Goal: Use online tool/utility: Utilize a website feature to perform a specific function

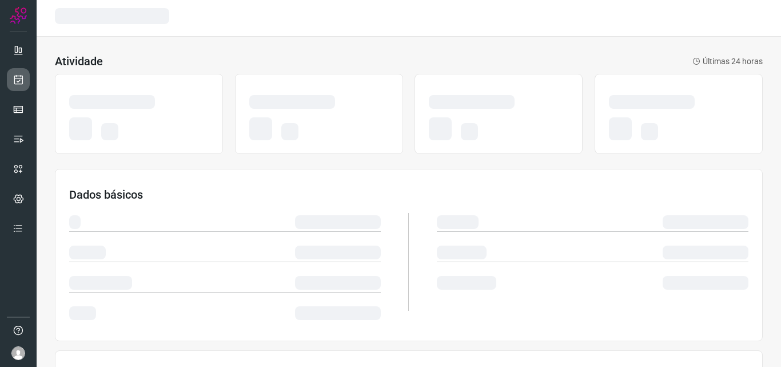
click at [24, 74] on link at bounding box center [18, 79] width 23 height 23
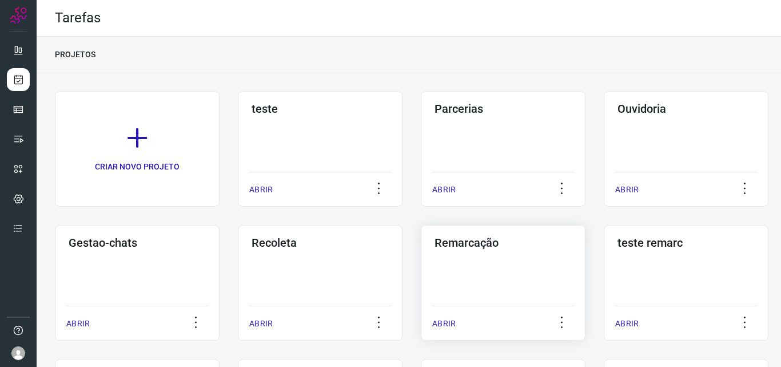
click at [475, 262] on div "Remarcação ABRIR" at bounding box center [503, 283] width 165 height 116
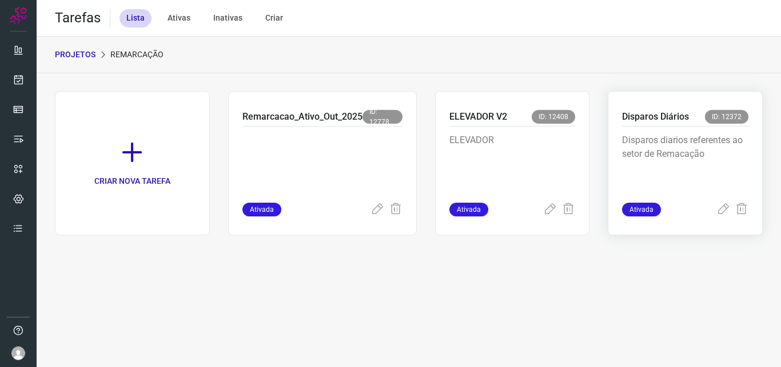
click at [670, 140] on p "Disparos diarios referentes ao setor de Remacação" at bounding box center [685, 161] width 126 height 57
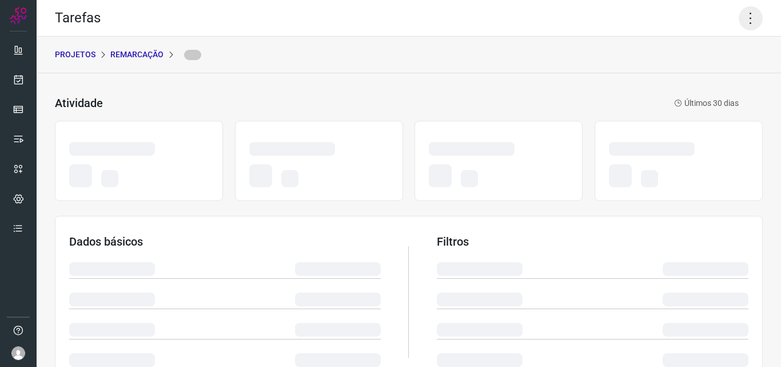
click at [746, 17] on icon at bounding box center [751, 18] width 24 height 24
click at [741, 17] on icon at bounding box center [751, 18] width 24 height 24
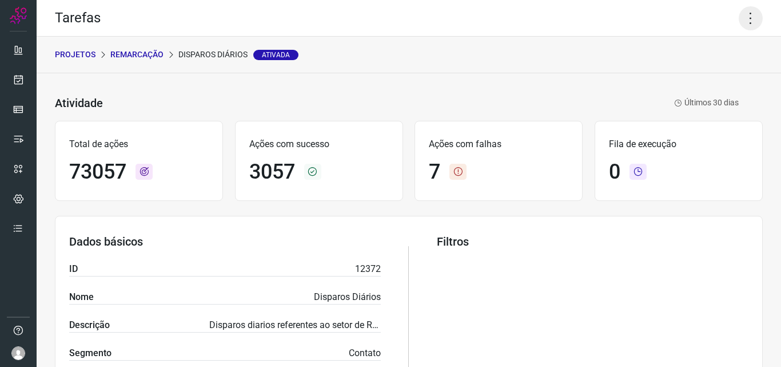
click at [742, 21] on icon at bounding box center [751, 18] width 24 height 24
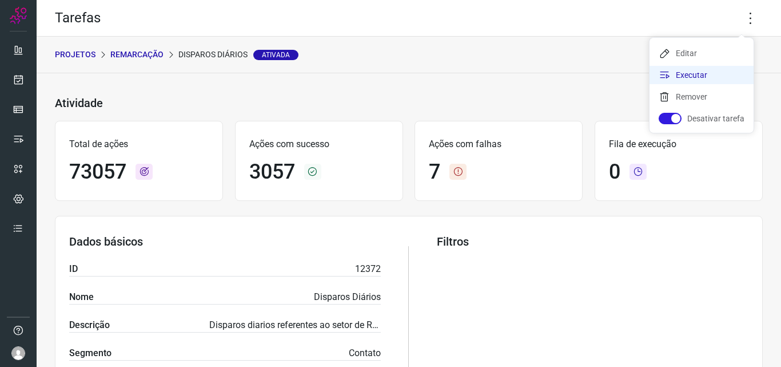
click at [706, 74] on li "Executar" at bounding box center [702, 75] width 104 height 18
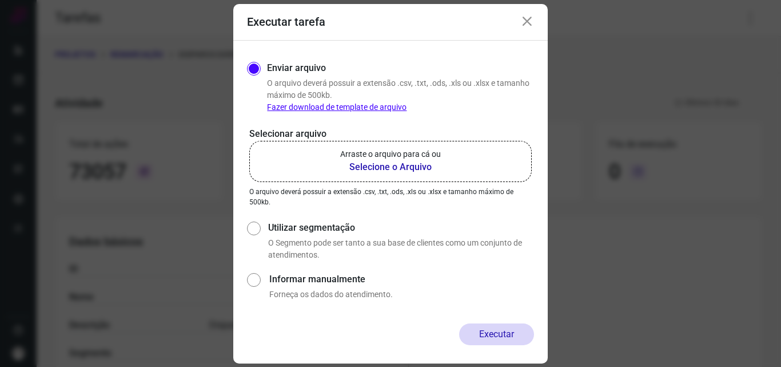
click at [451, 157] on label "Arraste o arquivo para cá ou Selecione o Arquivo" at bounding box center [390, 161] width 283 height 41
click at [0, 0] on input "Arraste o arquivo para cá ou Selecione o Arquivo" at bounding box center [0, 0] width 0 height 0
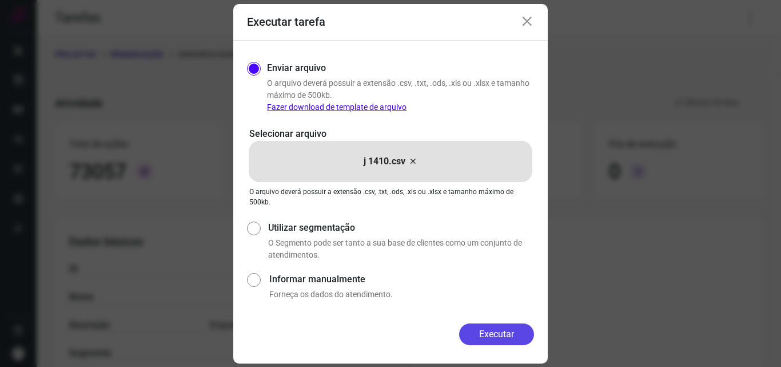
click at [487, 333] on button "Executar" at bounding box center [496, 334] width 75 height 22
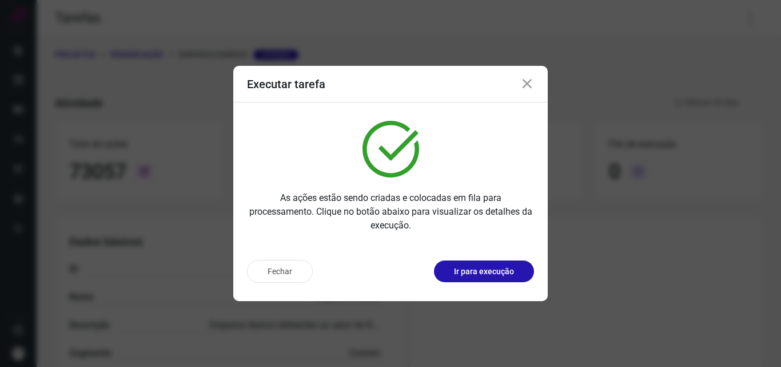
click at [514, 276] on button "Ir para execução" at bounding box center [484, 271] width 100 height 22
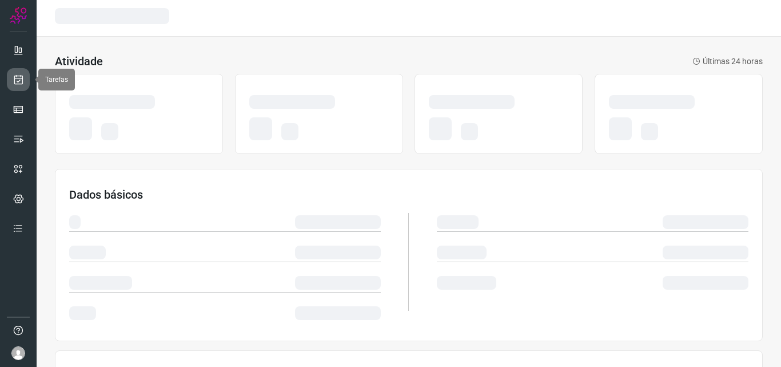
click at [25, 85] on link at bounding box center [18, 79] width 23 height 23
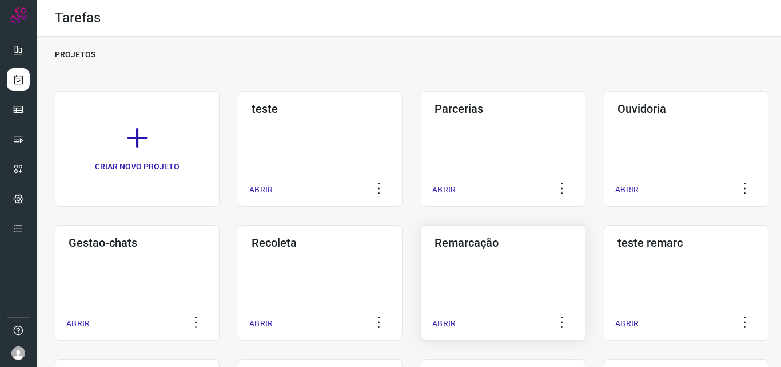
click at [502, 252] on div "Remarcação ABRIR" at bounding box center [503, 283] width 165 height 116
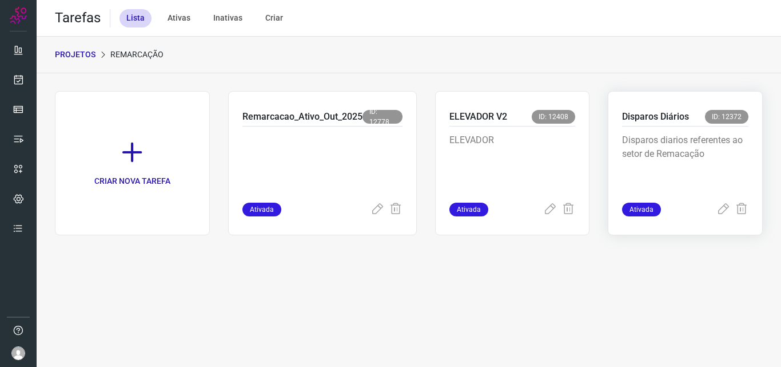
click at [662, 136] on p "Disparos diarios referentes ao setor de Remacação" at bounding box center [685, 161] width 126 height 57
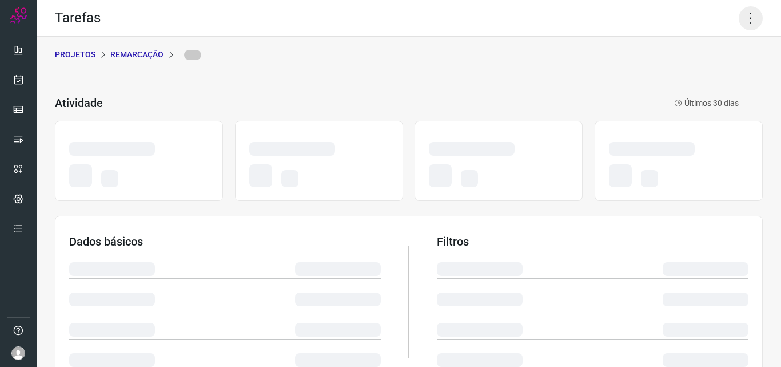
click at [739, 15] on icon at bounding box center [751, 18] width 24 height 24
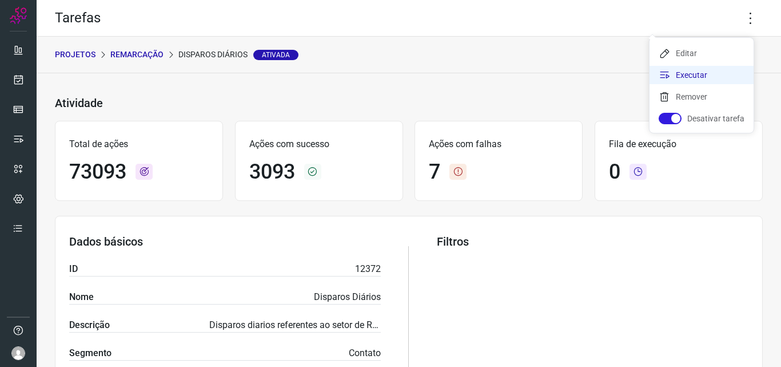
click at [709, 75] on li "Executar" at bounding box center [702, 75] width 104 height 18
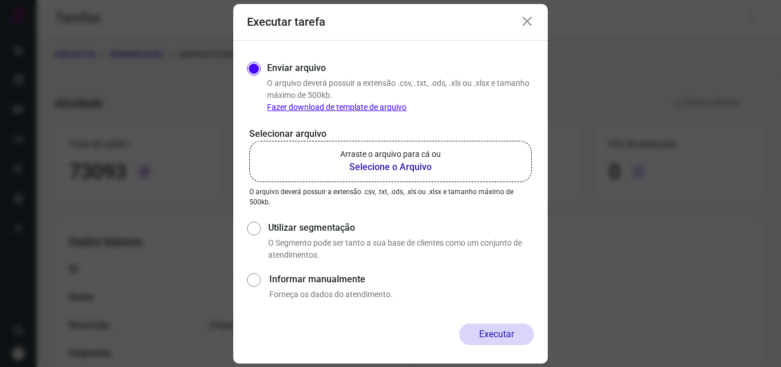
click at [447, 159] on label "Arraste o arquivo para cá ou Selecione o Arquivo" at bounding box center [390, 161] width 283 height 41
click at [0, 0] on input "Arraste o arquivo para cá ou Selecione o Arquivo" at bounding box center [0, 0] width 0 height 0
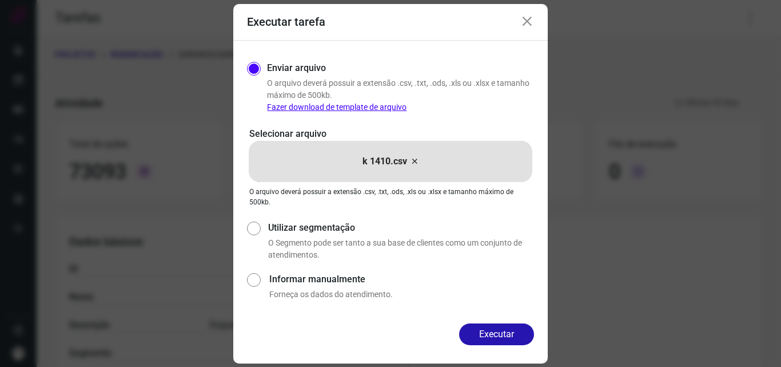
click at [477, 319] on div "Enviar arquivo O arquivo deverá possuir a extensão .csv, .txt, .ods, .xls ou .x…" at bounding box center [390, 182] width 315 height 283
click at [480, 322] on div "Enviar arquivo O arquivo deverá possuir a extensão .csv, .txt, .ods, .xls ou .x…" at bounding box center [390, 182] width 315 height 283
click at [489, 328] on button "Executar" at bounding box center [496, 334] width 75 height 22
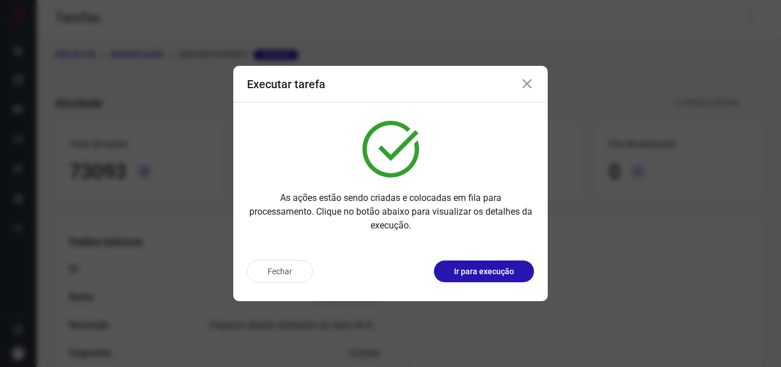
click at [497, 268] on p "Ir para execução" at bounding box center [484, 271] width 60 height 12
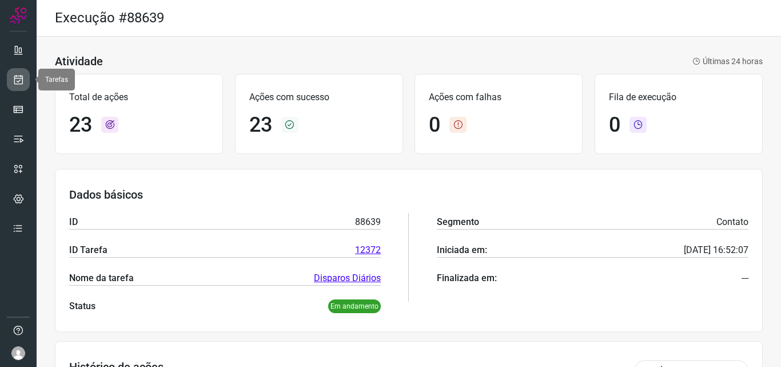
click at [23, 82] on icon at bounding box center [19, 79] width 12 height 11
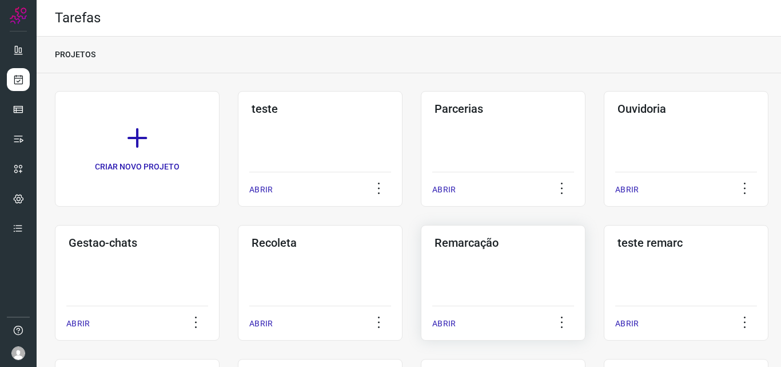
click at [472, 251] on div "Remarcação ABRIR" at bounding box center [503, 283] width 165 height 116
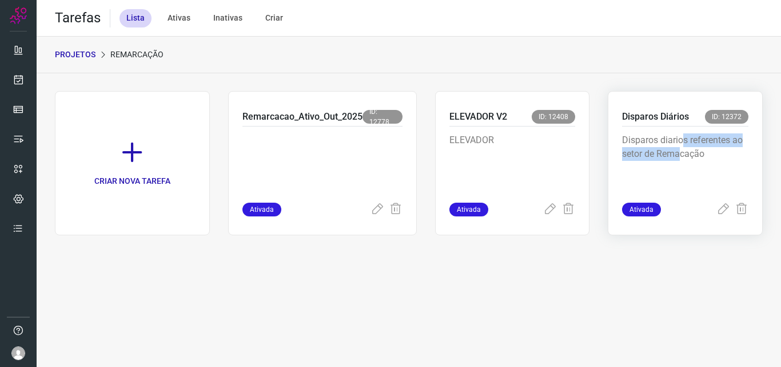
click at [682, 146] on p "Disparos diarios referentes ao setor de Remacação" at bounding box center [685, 161] width 126 height 57
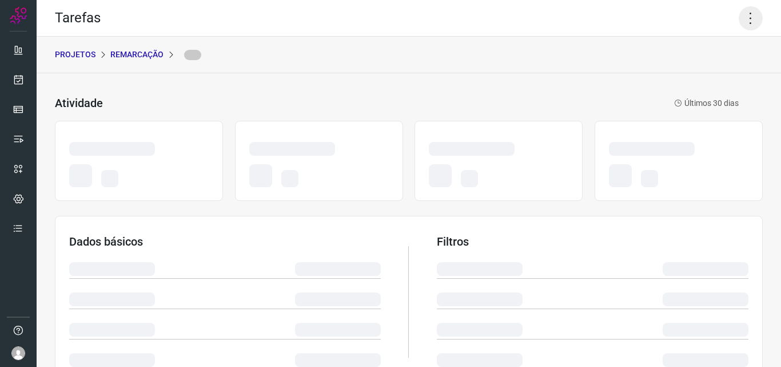
click at [742, 23] on icon at bounding box center [751, 18] width 24 height 24
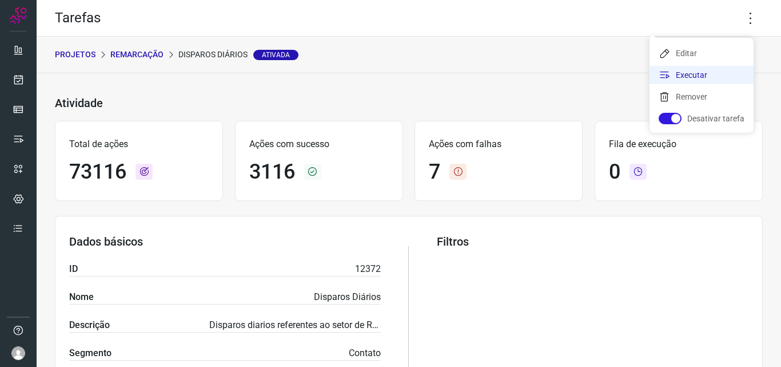
click at [706, 80] on li "Executar" at bounding box center [702, 75] width 104 height 18
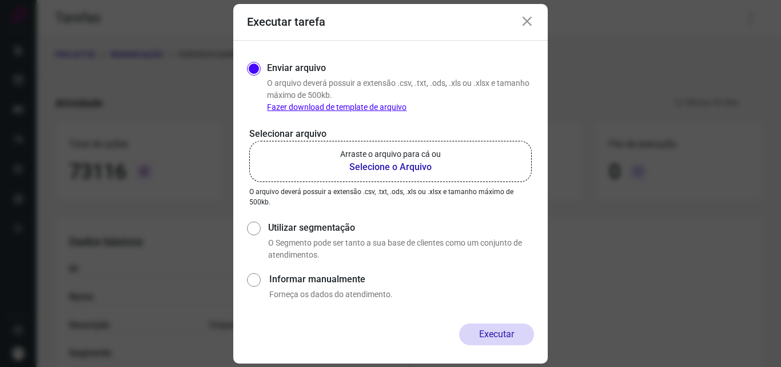
click at [431, 168] on b "Selecione o Arquivo" at bounding box center [390, 167] width 101 height 14
click at [0, 0] on input "Arraste o arquivo para cá ou Selecione o Arquivo" at bounding box center [0, 0] width 0 height 0
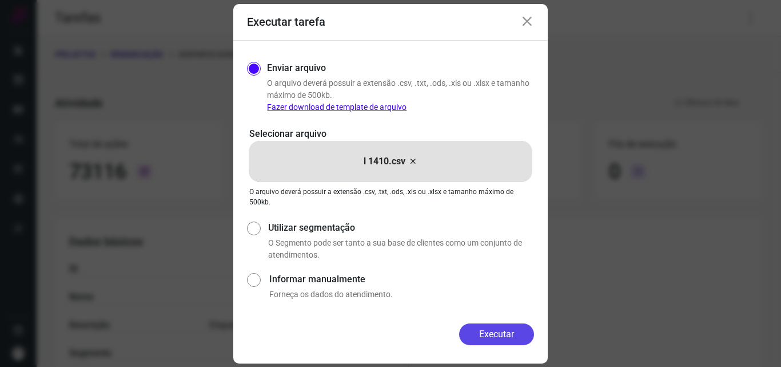
click at [496, 324] on button "Executar" at bounding box center [496, 334] width 75 height 22
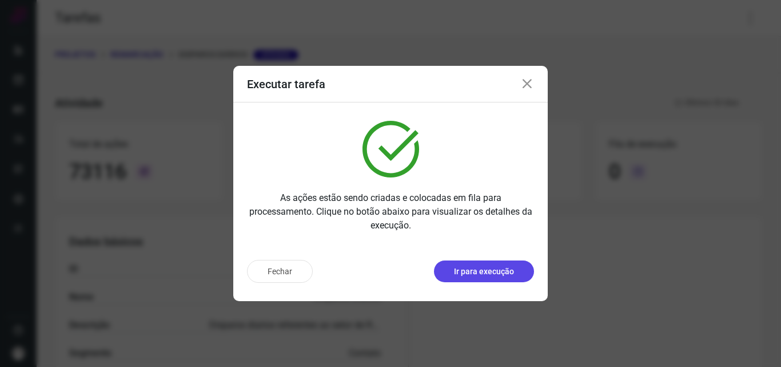
click at [525, 270] on button "Ir para execução" at bounding box center [484, 271] width 100 height 22
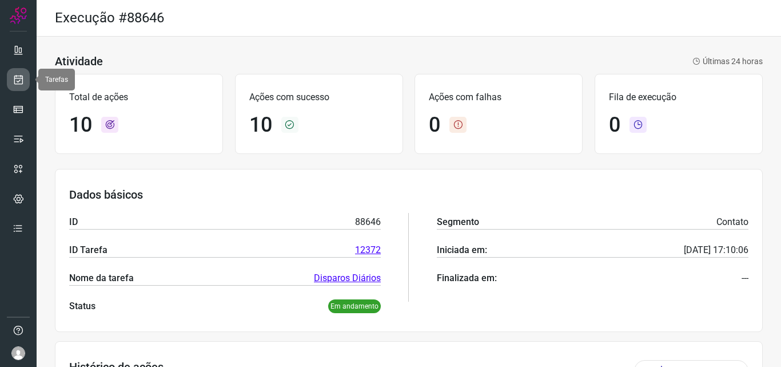
click at [21, 74] on icon at bounding box center [19, 79] width 12 height 11
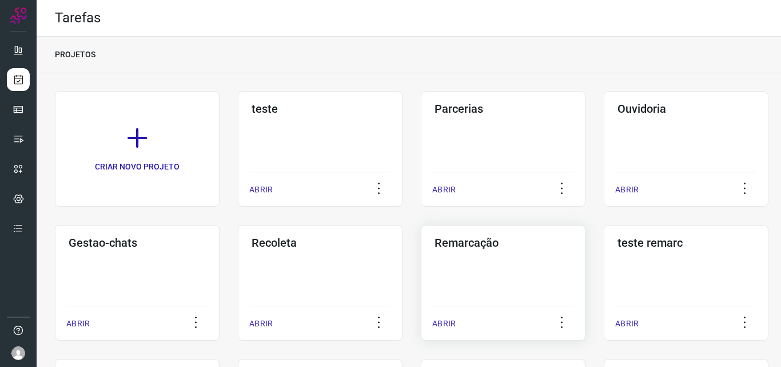
click at [552, 256] on div "Remarcação ABRIR" at bounding box center [503, 283] width 165 height 116
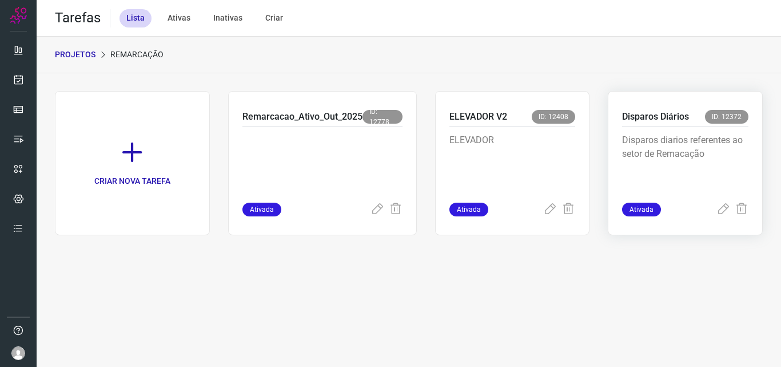
click at [652, 123] on p "Disparos Diários" at bounding box center [655, 117] width 67 height 14
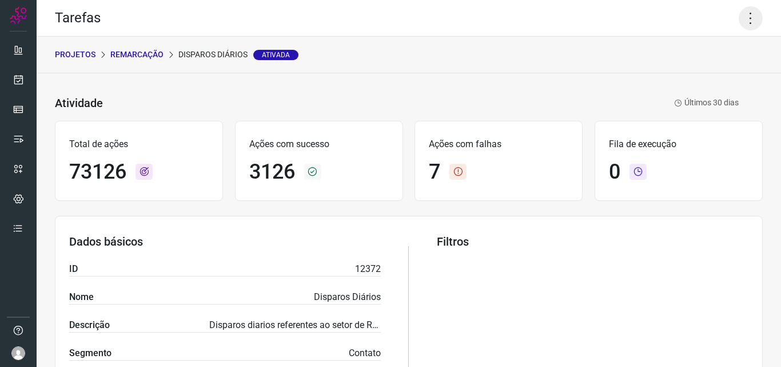
click at [749, 13] on icon at bounding box center [751, 18] width 24 height 24
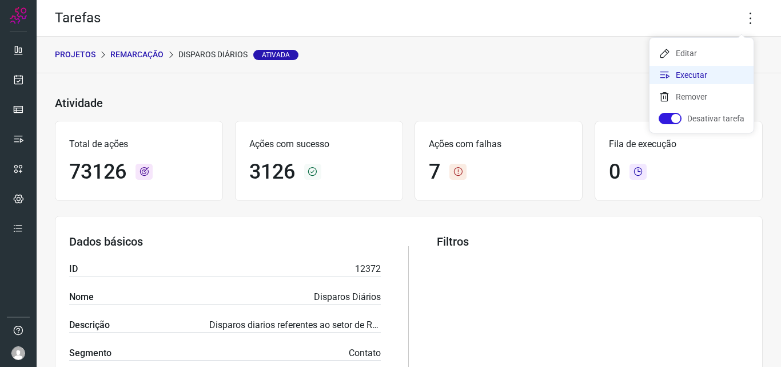
click at [726, 73] on li "Executar" at bounding box center [702, 75] width 104 height 18
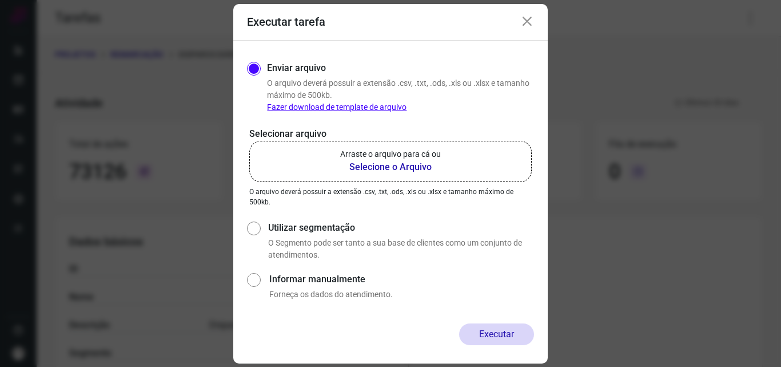
click at [435, 176] on label "Arraste o arquivo para cá ou Selecione o Arquivo" at bounding box center [390, 161] width 283 height 41
click at [0, 0] on input "Arraste o arquivo para cá ou Selecione o Arquivo" at bounding box center [0, 0] width 0 height 0
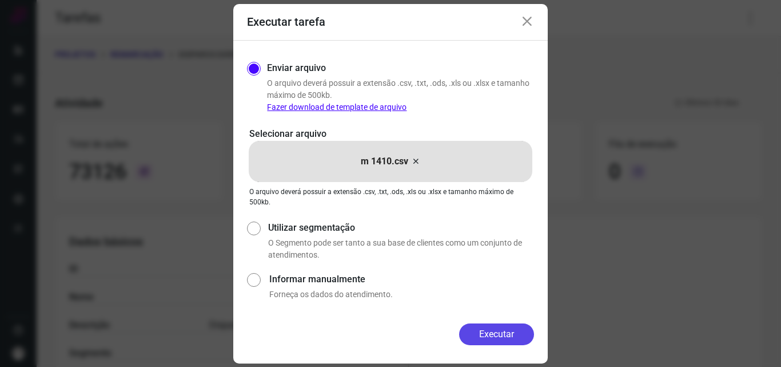
click at [489, 331] on button "Executar" at bounding box center [496, 334] width 75 height 22
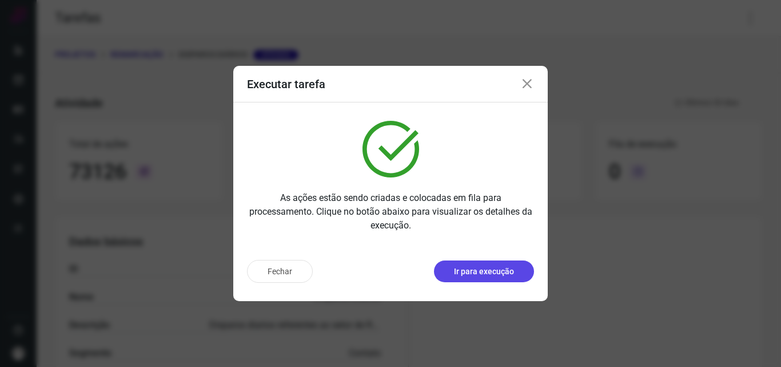
click at [478, 268] on p "Ir para execução" at bounding box center [484, 271] width 60 height 12
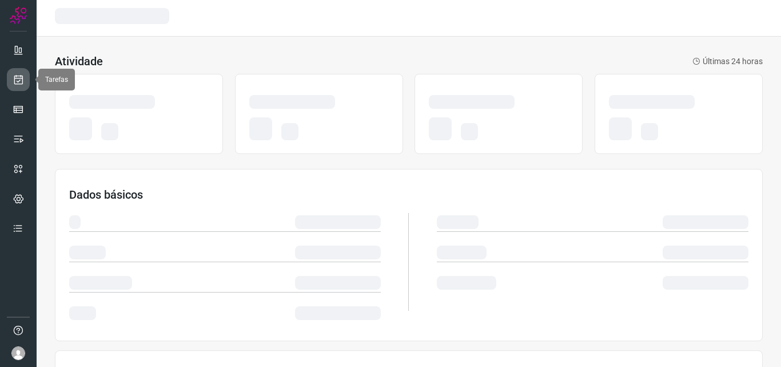
click at [19, 83] on icon at bounding box center [19, 79] width 12 height 11
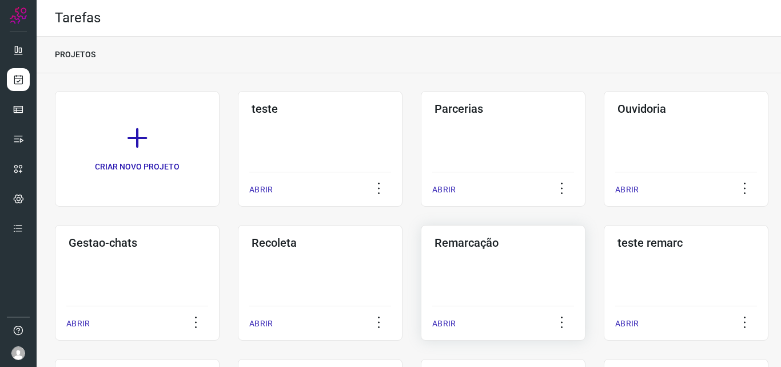
click at [466, 257] on div "Remarcação ABRIR" at bounding box center [503, 283] width 165 height 116
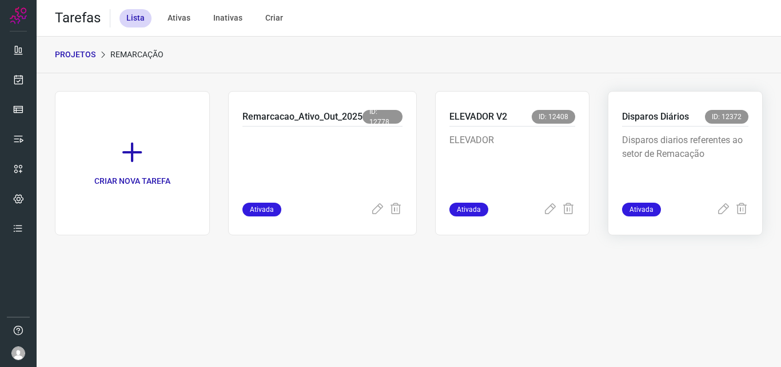
click at [649, 127] on div "Disparos diarios referentes ao setor de Remacação" at bounding box center [685, 164] width 126 height 76
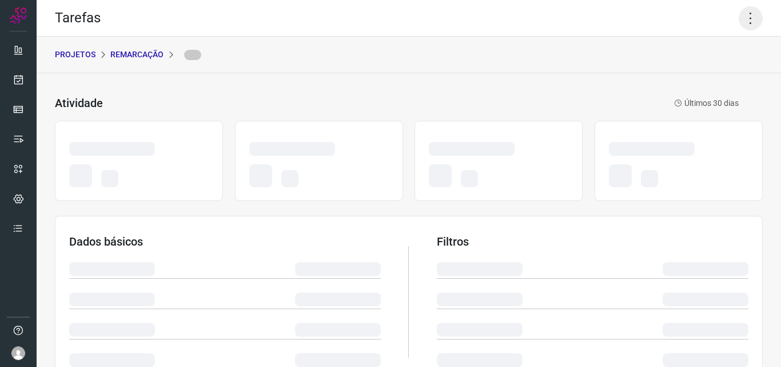
click at [744, 27] on icon at bounding box center [751, 18] width 24 height 24
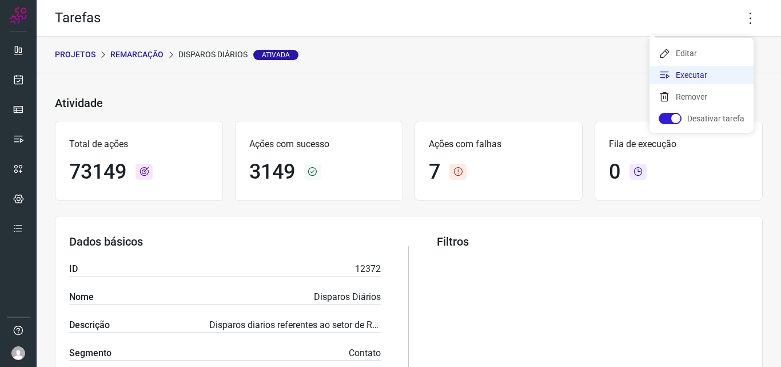
click at [710, 75] on li "Executar" at bounding box center [702, 75] width 104 height 18
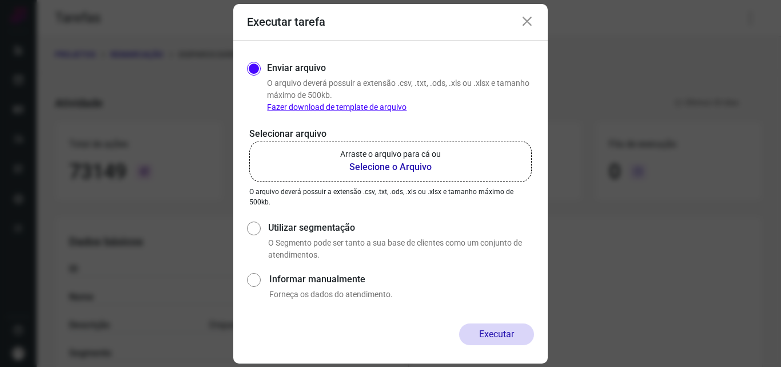
click at [451, 163] on label "Arraste o arquivo para cá ou Selecione o Arquivo" at bounding box center [390, 161] width 283 height 41
click at [0, 0] on input "Arraste o arquivo para cá ou Selecione o Arquivo" at bounding box center [0, 0] width 0 height 0
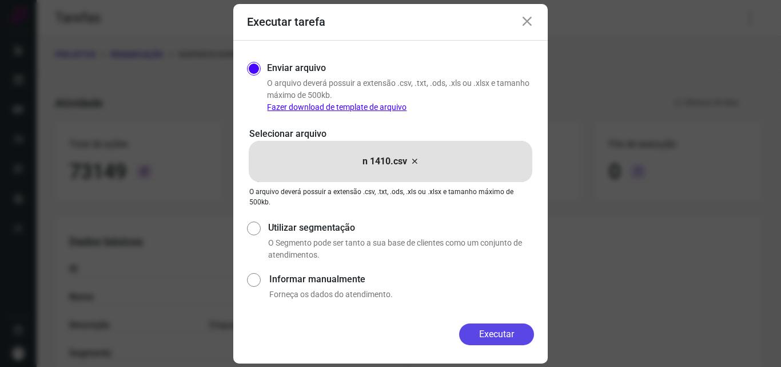
click at [502, 333] on button "Executar" at bounding box center [496, 334] width 75 height 22
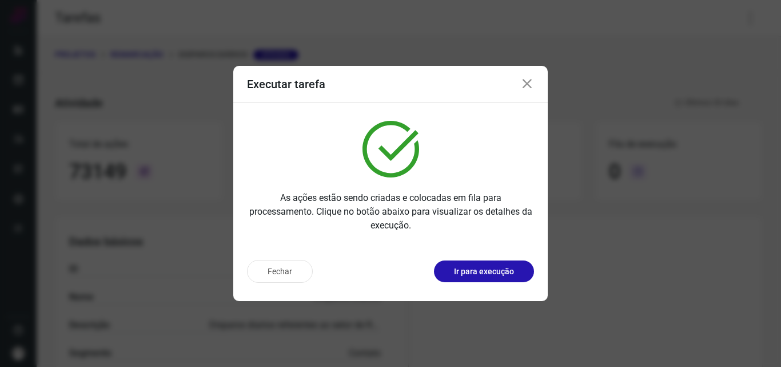
click at [491, 276] on p "Ir para execução" at bounding box center [484, 271] width 60 height 12
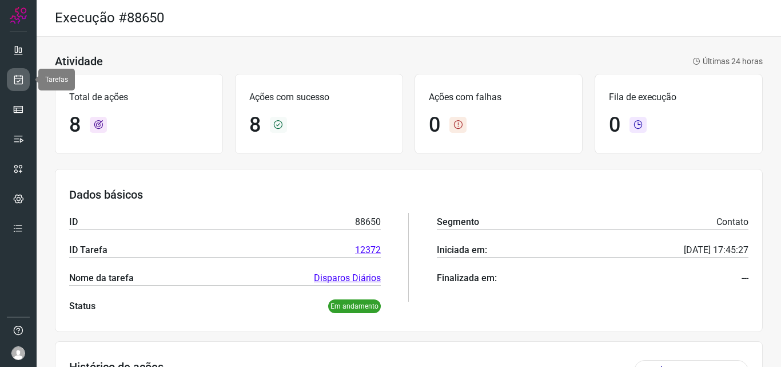
click at [7, 74] on link at bounding box center [18, 79] width 23 height 23
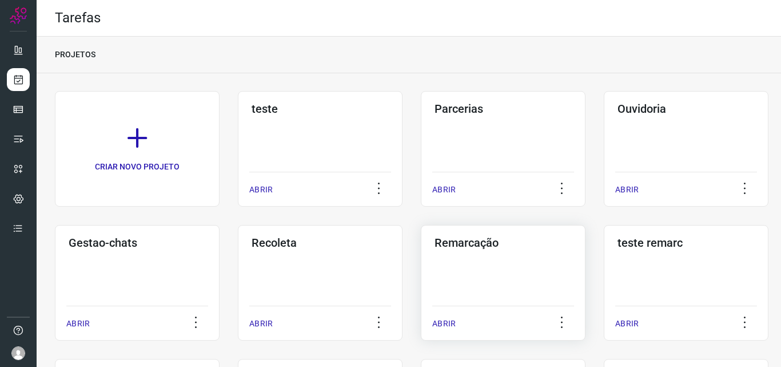
click at [481, 259] on div "Remarcação ABRIR" at bounding box center [503, 283] width 165 height 116
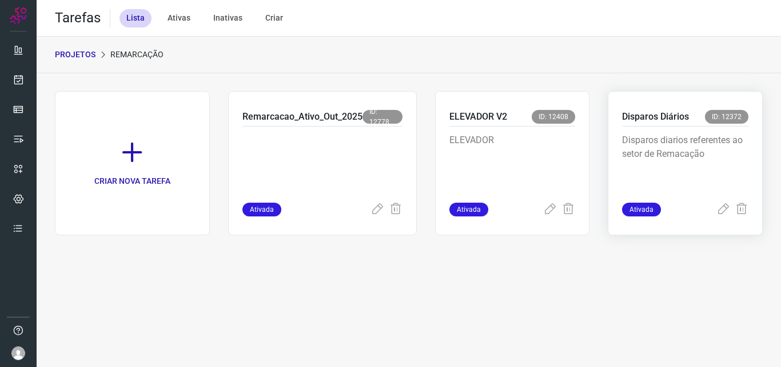
click at [620, 150] on div "Disparos Diários ID: 12372 Disparos diarios referentes ao setor de Remacação At…" at bounding box center [685, 163] width 155 height 144
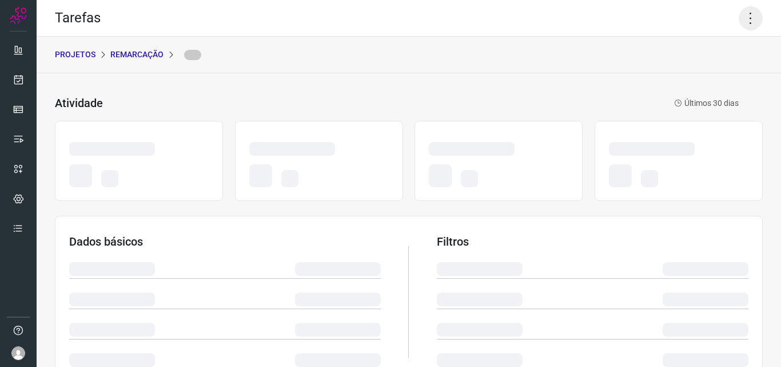
click at [745, 14] on icon at bounding box center [751, 18] width 24 height 24
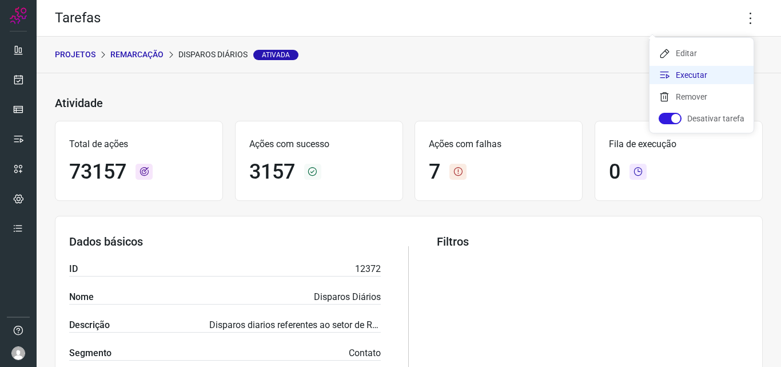
click at [691, 79] on li "Executar" at bounding box center [702, 75] width 104 height 18
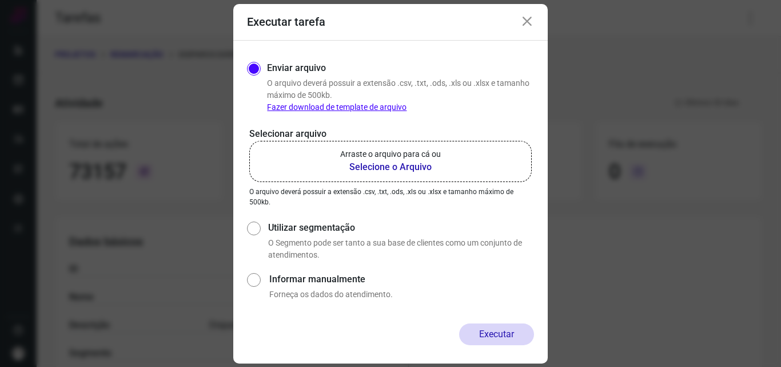
click at [396, 165] on b "Selecione o Arquivo" at bounding box center [390, 167] width 101 height 14
click at [0, 0] on input "Arraste o arquivo para cá ou Selecione o Arquivo" at bounding box center [0, 0] width 0 height 0
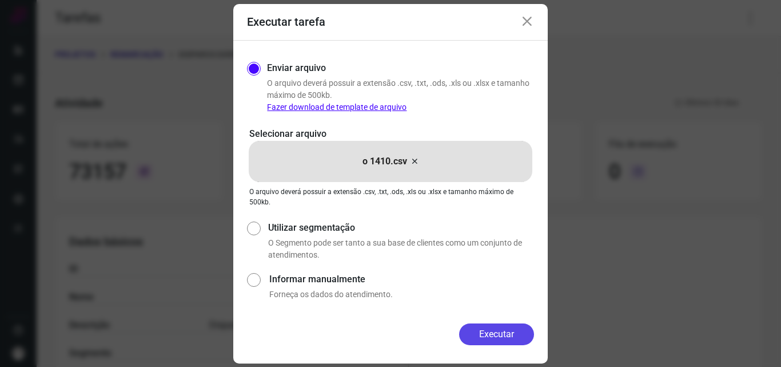
click at [497, 335] on button "Executar" at bounding box center [496, 334] width 75 height 22
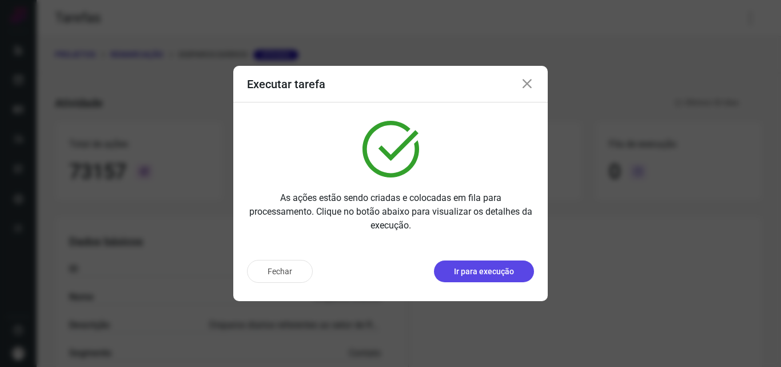
click at [503, 273] on p "Ir para execução" at bounding box center [484, 271] width 60 height 12
